Goal: Task Accomplishment & Management: Use online tool/utility

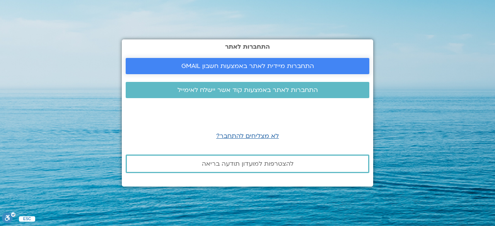
click at [253, 61] on link "התחברות מיידית לאתר באמצעות חשבון GMAIL" at bounding box center [248, 66] width 244 height 16
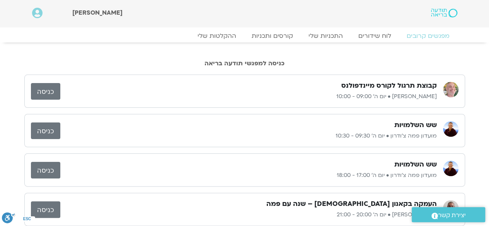
click at [349, 124] on div "שש השלמויות" at bounding box center [248, 125] width 377 height 9
click at [37, 131] on link "כניסה" at bounding box center [45, 131] width 29 height 17
